Goal: Entertainment & Leisure: Browse casually

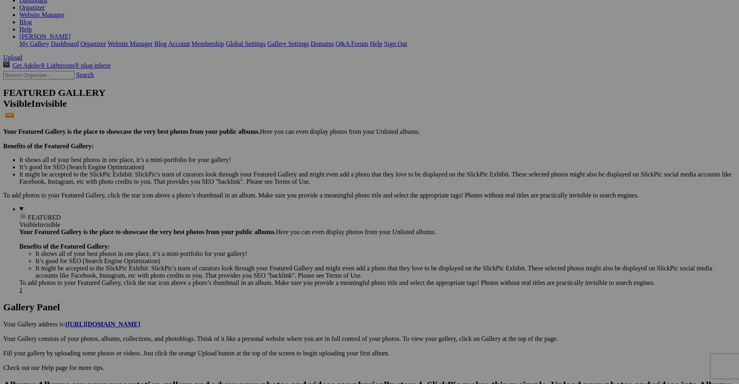
scroll to position [120, 0]
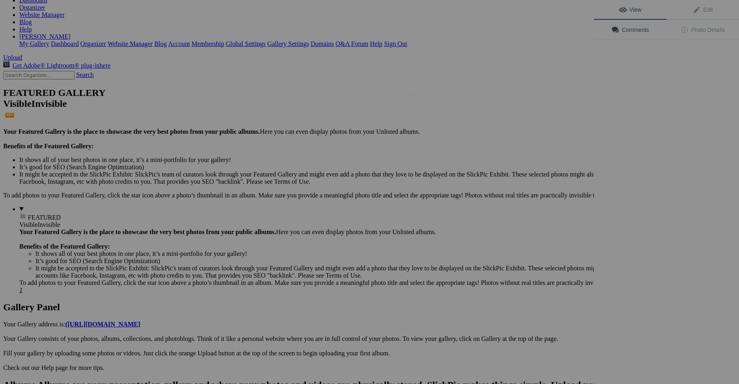
click at [439, 121] on img at bounding box center [439, 114] width 60 height 40
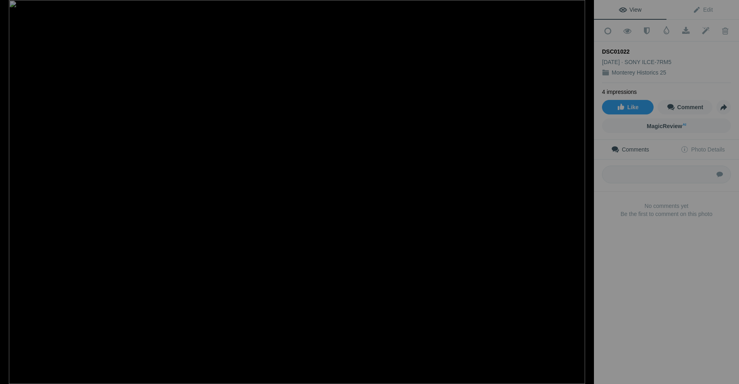
click at [584, 191] on button at bounding box center [563, 192] width 60 height 138
click at [586, 193] on button at bounding box center [563, 192] width 60 height 138
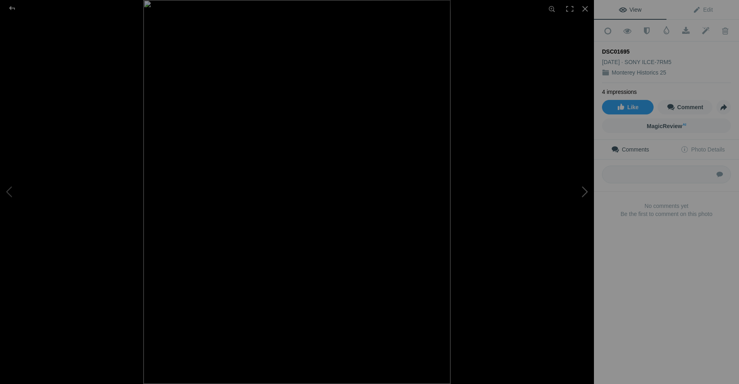
click at [586, 193] on button at bounding box center [563, 192] width 60 height 138
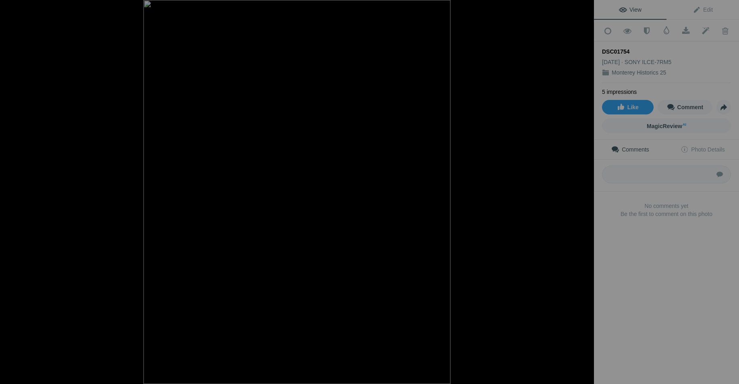
click at [586, 193] on button at bounding box center [563, 192] width 60 height 138
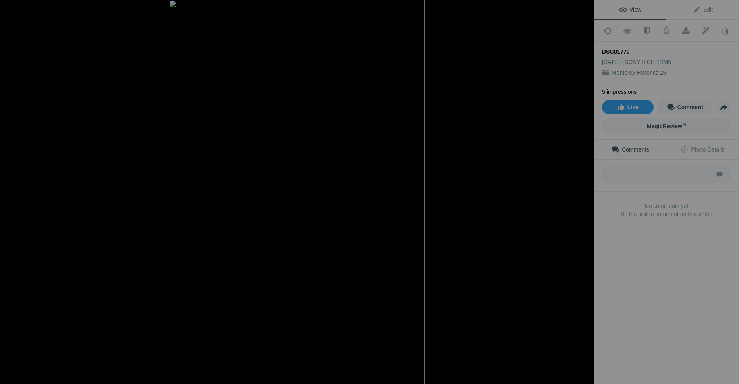
click at [585, 193] on button at bounding box center [563, 192] width 60 height 138
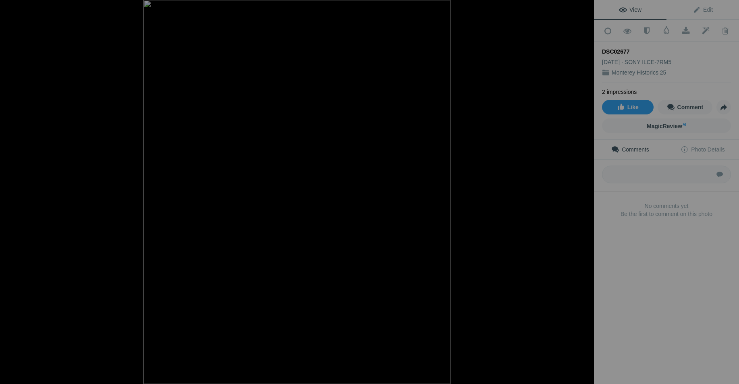
click at [585, 193] on button at bounding box center [563, 192] width 60 height 138
